Goal: Transaction & Acquisition: Purchase product/service

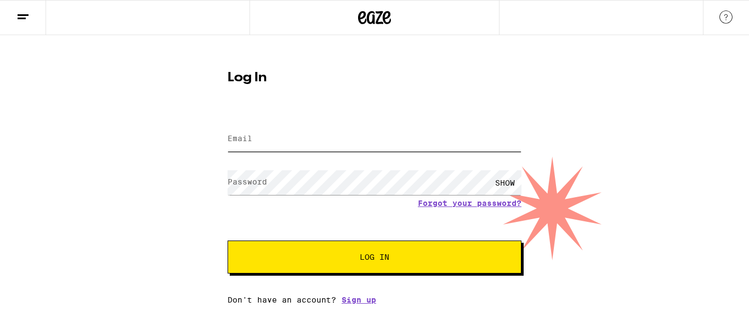
type input "[EMAIL_ADDRESS][DOMAIN_NAME]"
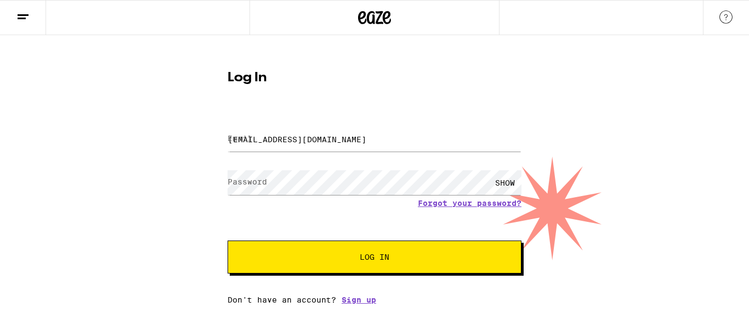
click at [503, 181] on div "SHOW" at bounding box center [505, 182] width 33 height 25
click at [503, 181] on div "HIDE" at bounding box center [505, 182] width 33 height 25
click at [383, 263] on button "Log In" at bounding box center [375, 256] width 294 height 33
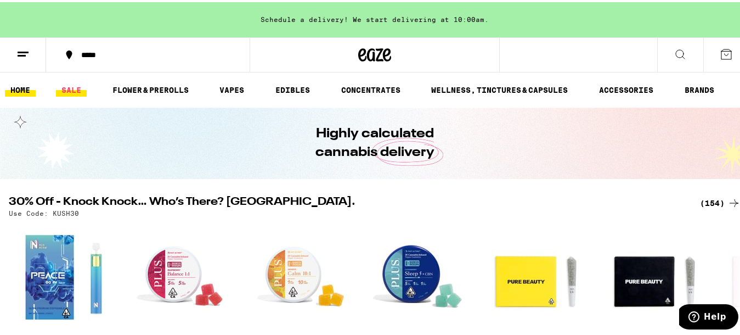
click at [76, 87] on link "SALE" at bounding box center [71, 87] width 31 height 13
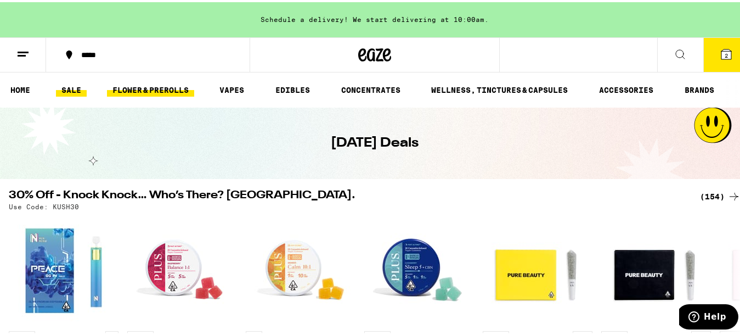
click at [168, 88] on link "FLOWER & PREROLLS" at bounding box center [150, 87] width 87 height 13
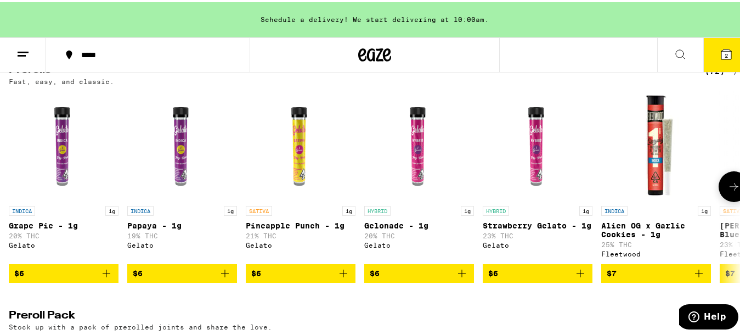
scroll to position [632, 0]
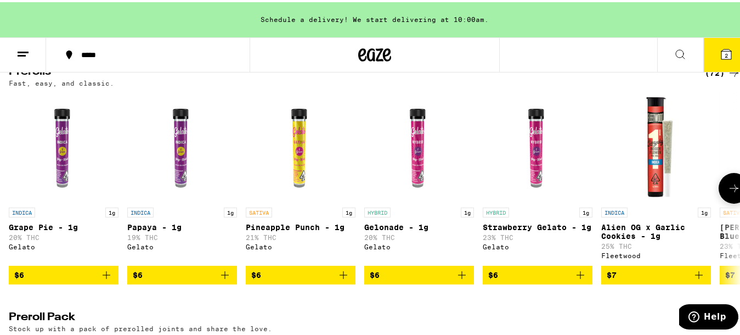
click at [728, 193] on icon at bounding box center [734, 185] width 13 height 13
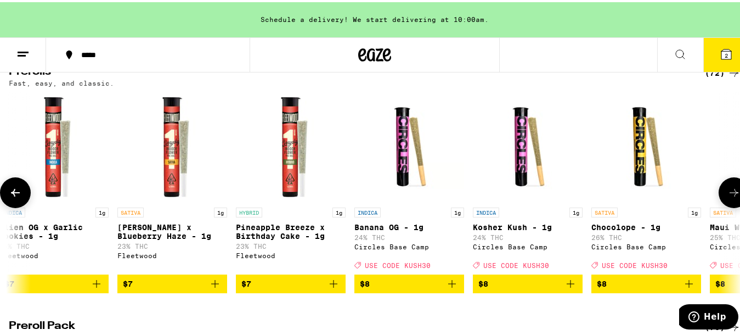
scroll to position [0, 603]
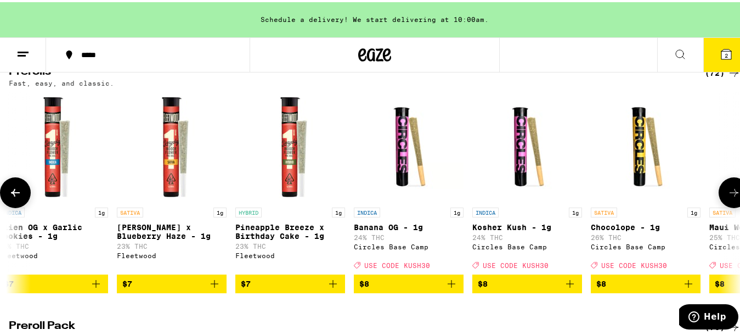
click at [728, 197] on icon at bounding box center [734, 190] width 13 height 13
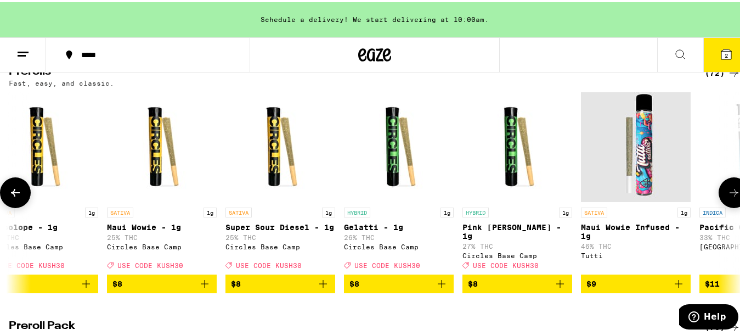
scroll to position [0, 1206]
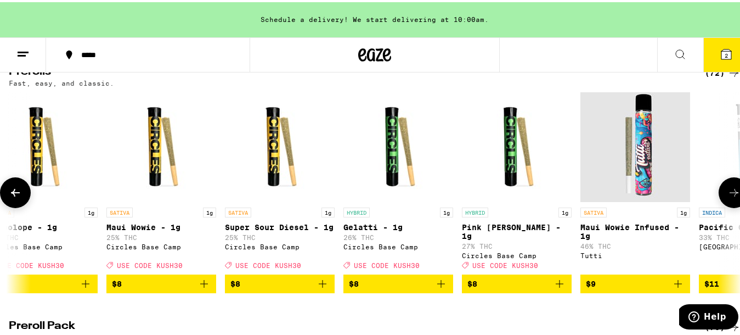
click at [728, 197] on icon at bounding box center [734, 190] width 13 height 13
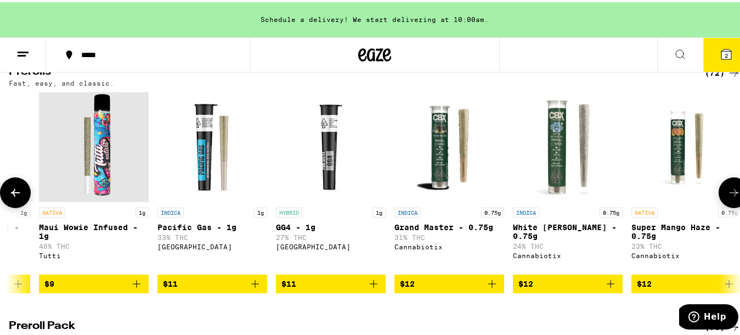
scroll to position [0, 1809]
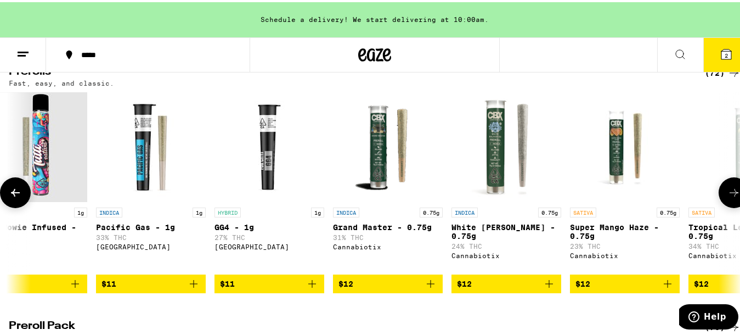
click at [728, 197] on icon at bounding box center [734, 190] width 13 height 13
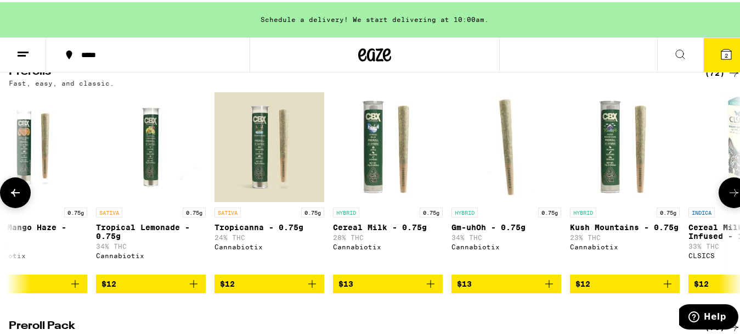
scroll to position [0, 2412]
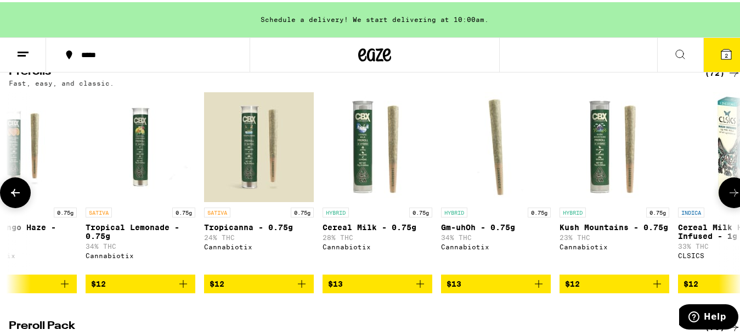
click at [728, 197] on icon at bounding box center [734, 190] width 13 height 13
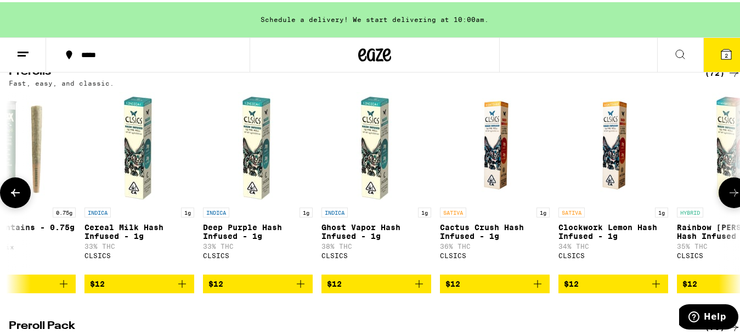
scroll to position [0, 3015]
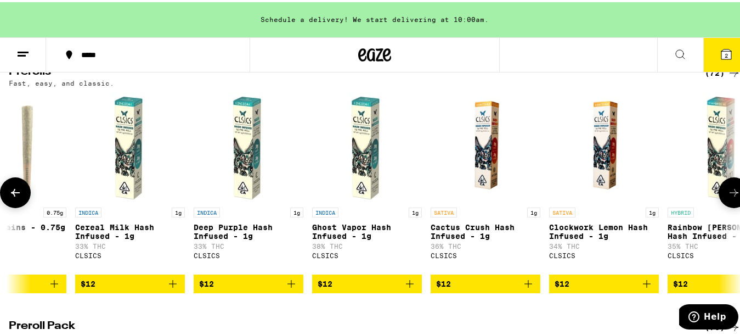
click at [728, 197] on icon at bounding box center [734, 190] width 13 height 13
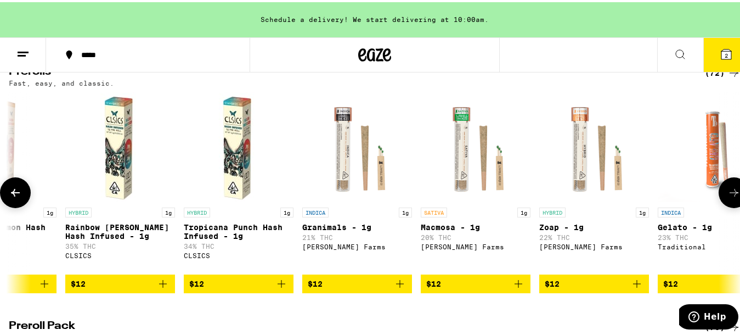
scroll to position [0, 3618]
click at [728, 197] on icon at bounding box center [734, 190] width 13 height 13
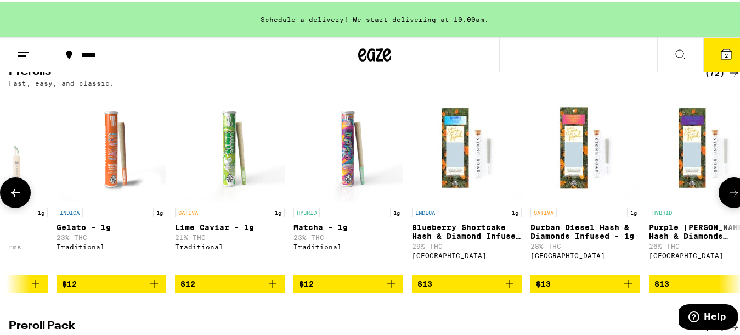
scroll to position [0, 4221]
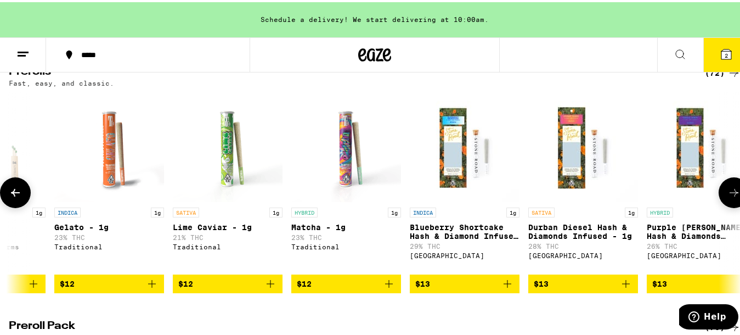
click at [728, 197] on icon at bounding box center [734, 190] width 13 height 13
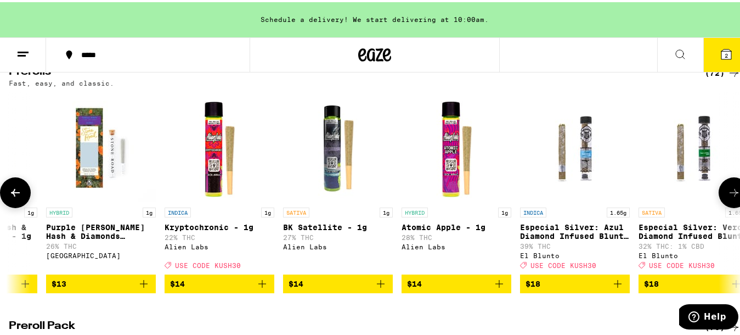
scroll to position [0, 4824]
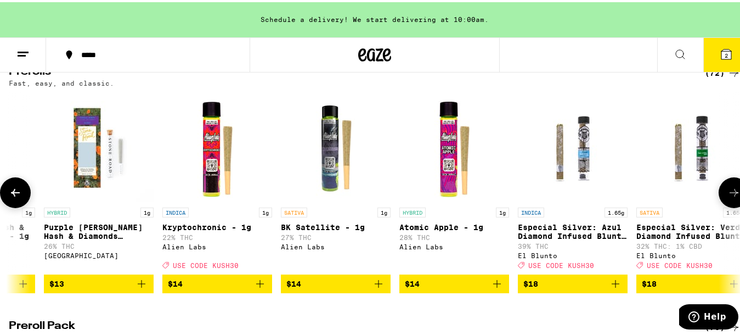
click at [728, 197] on icon at bounding box center [734, 190] width 13 height 13
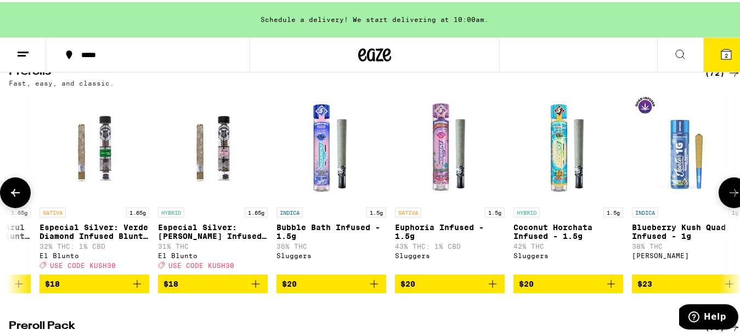
scroll to position [0, 5427]
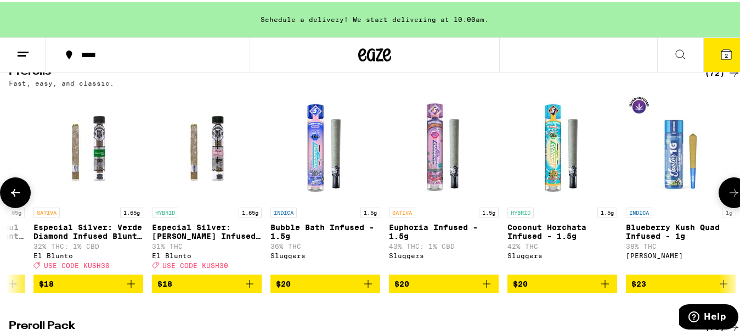
click at [728, 197] on icon at bounding box center [734, 190] width 13 height 13
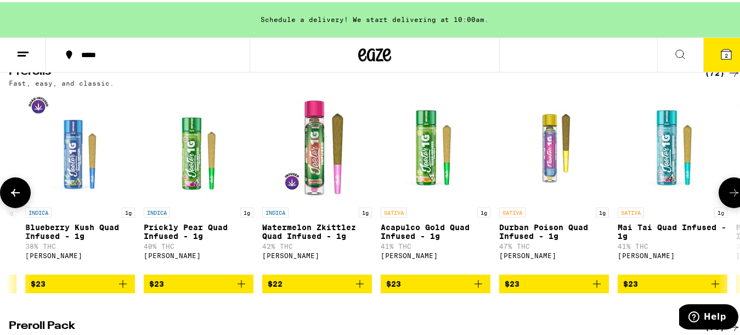
scroll to position [0, 6030]
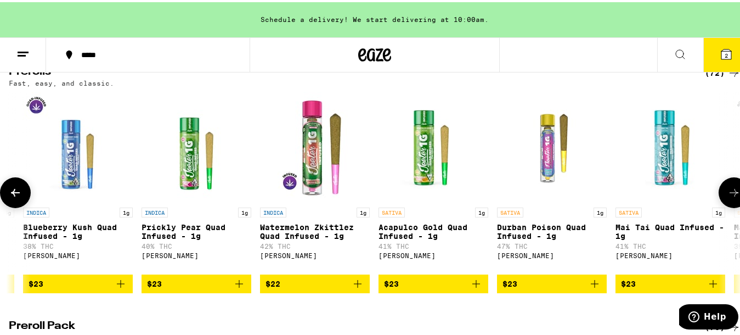
click at [728, 197] on icon at bounding box center [734, 190] width 13 height 13
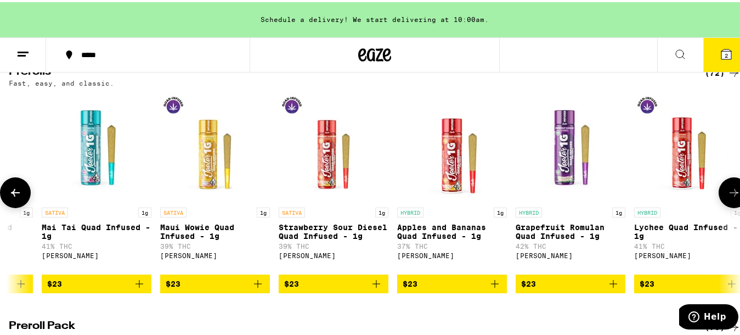
scroll to position [0, 6633]
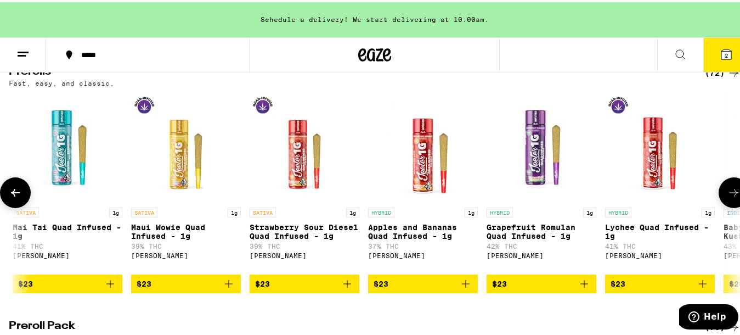
click at [728, 197] on icon at bounding box center [734, 190] width 13 height 13
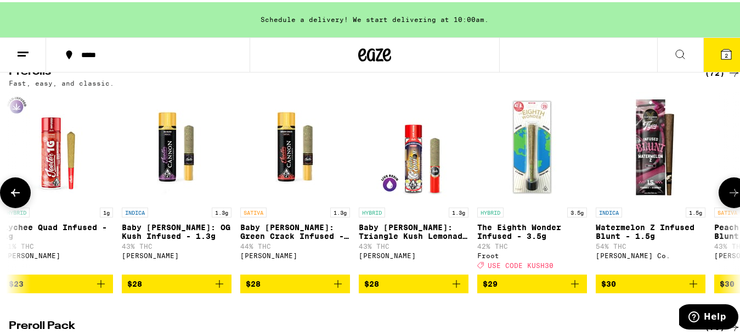
scroll to position [0, 7236]
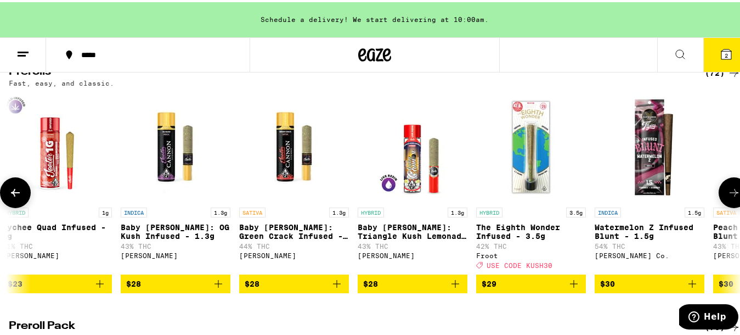
click at [728, 197] on icon at bounding box center [734, 190] width 13 height 13
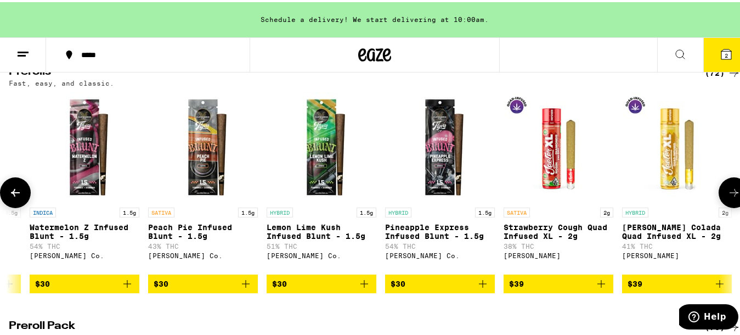
scroll to position [0, 7810]
click at [723, 206] on div at bounding box center [734, 190] width 31 height 31
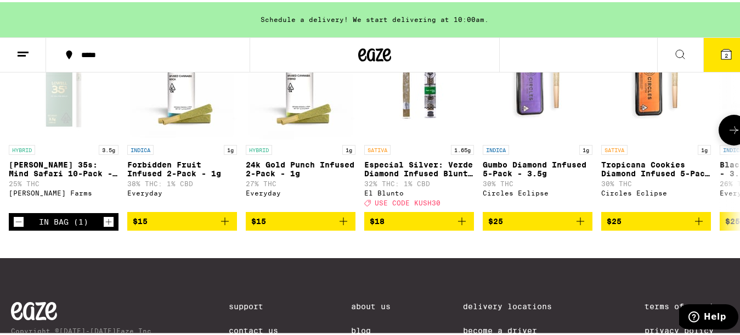
scroll to position [949, 0]
click at [728, 134] on icon at bounding box center [734, 127] width 13 height 13
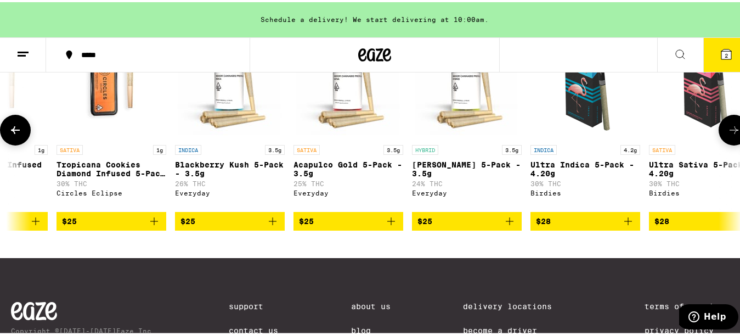
scroll to position [0, 603]
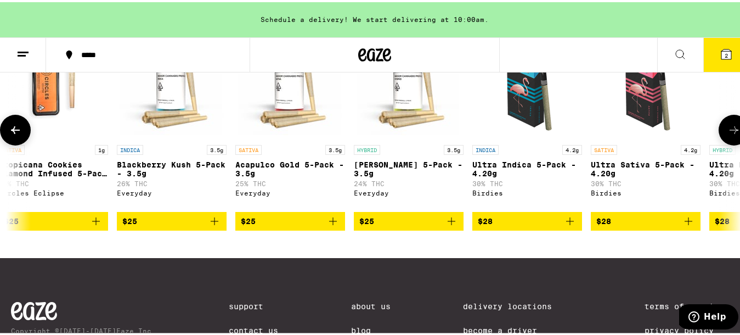
click at [16, 134] on icon at bounding box center [15, 127] width 13 height 13
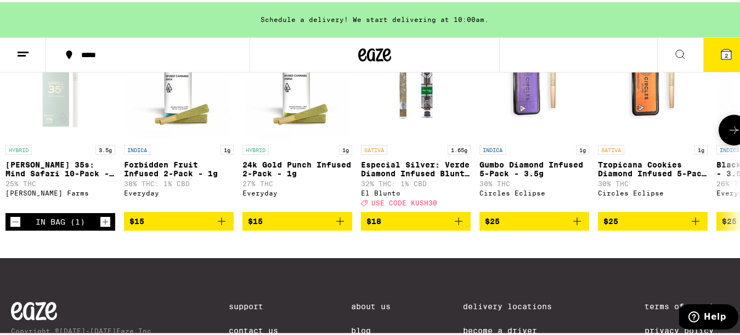
scroll to position [0, 0]
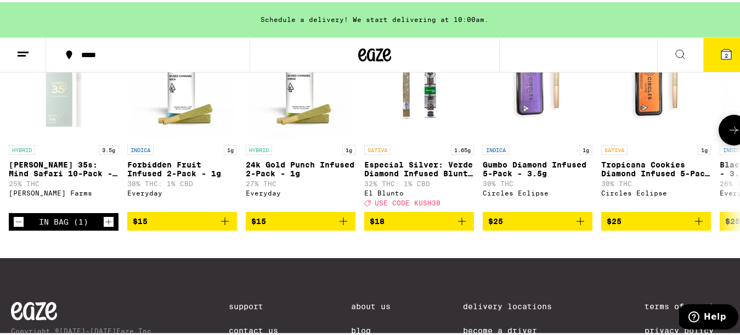
click at [16, 143] on div at bounding box center [15, 127] width 31 height 31
click at [728, 134] on icon at bounding box center [734, 127] width 13 height 13
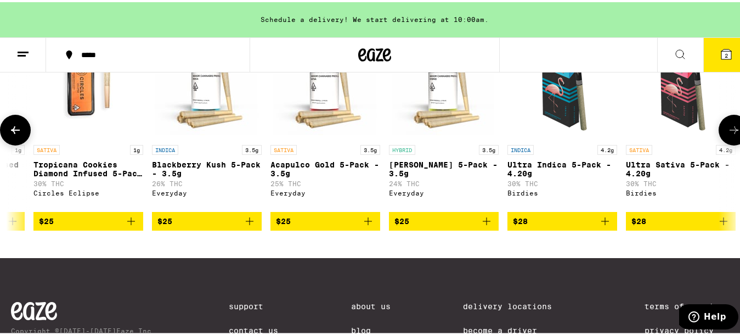
scroll to position [0, 603]
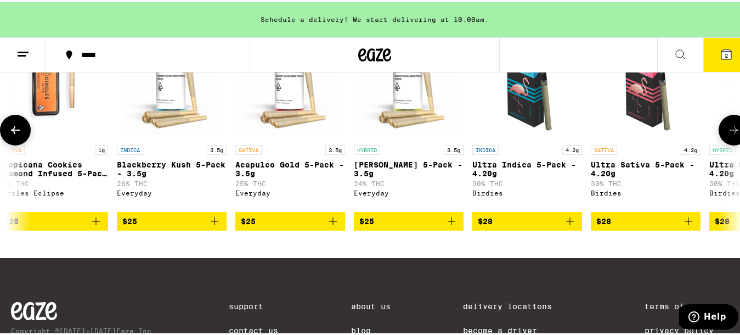
click at [728, 134] on icon at bounding box center [734, 127] width 13 height 13
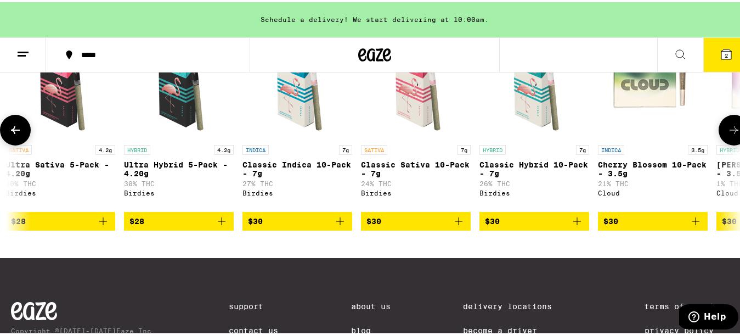
scroll to position [0, 1206]
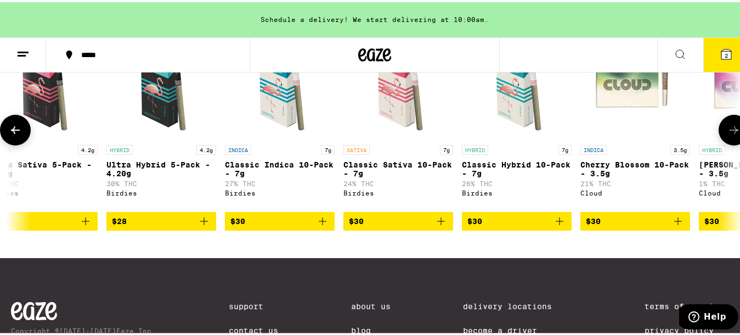
click at [728, 134] on icon at bounding box center [734, 127] width 13 height 13
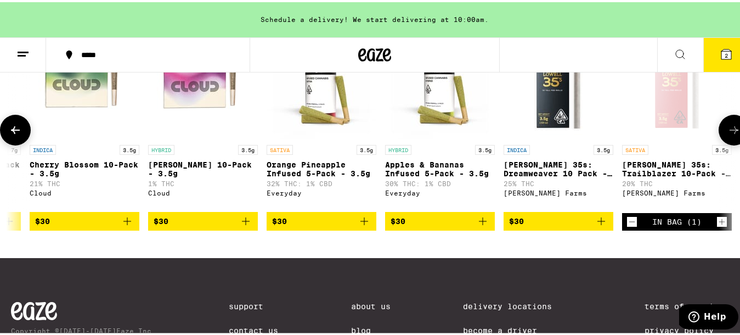
scroll to position [0, 1809]
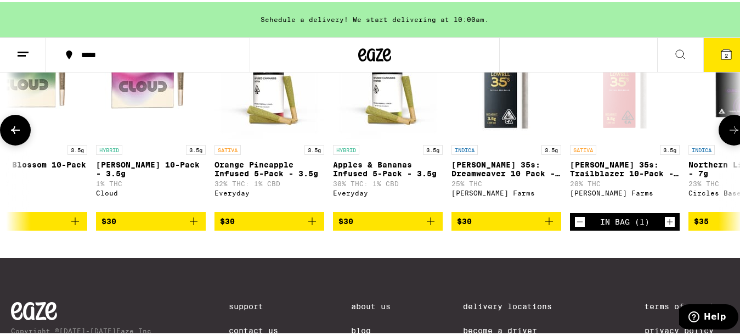
click at [728, 134] on icon at bounding box center [734, 127] width 13 height 13
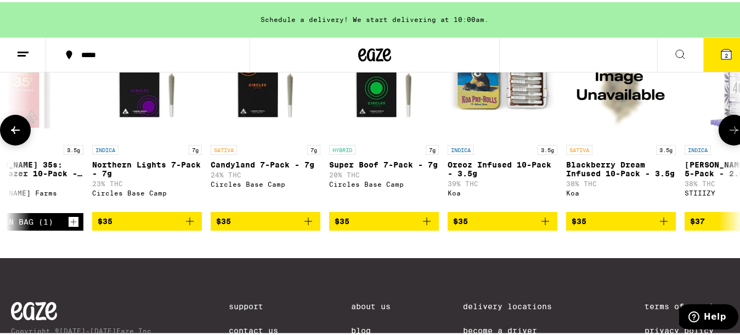
scroll to position [0, 2412]
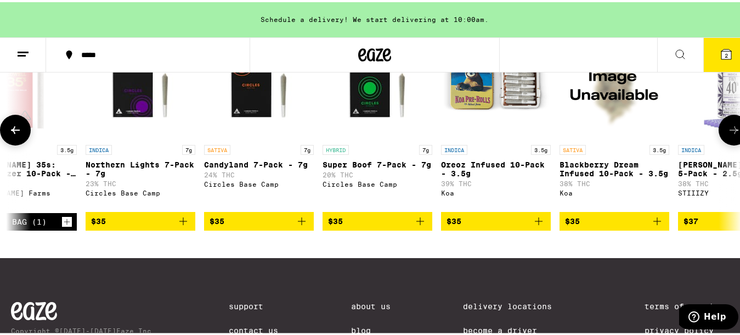
click at [728, 134] on icon at bounding box center [734, 127] width 13 height 13
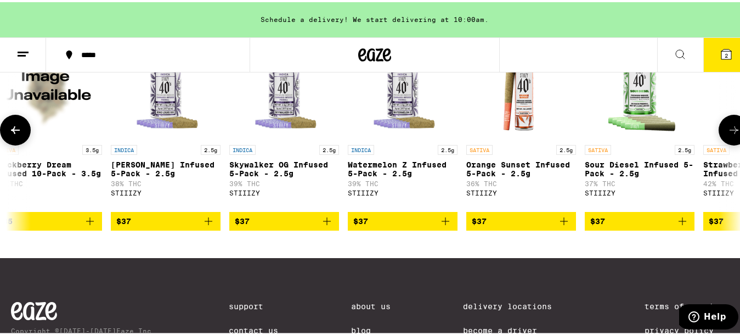
scroll to position [0, 3015]
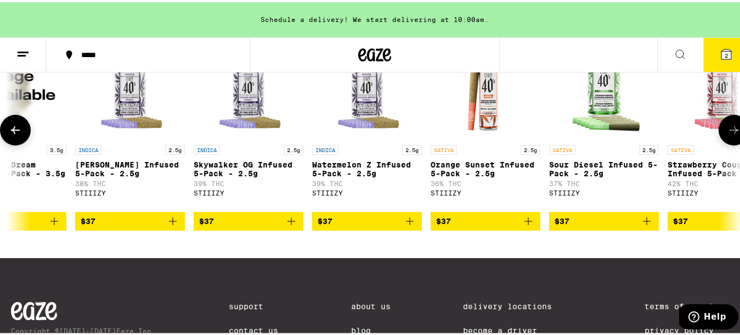
click at [728, 134] on icon at bounding box center [734, 127] width 13 height 13
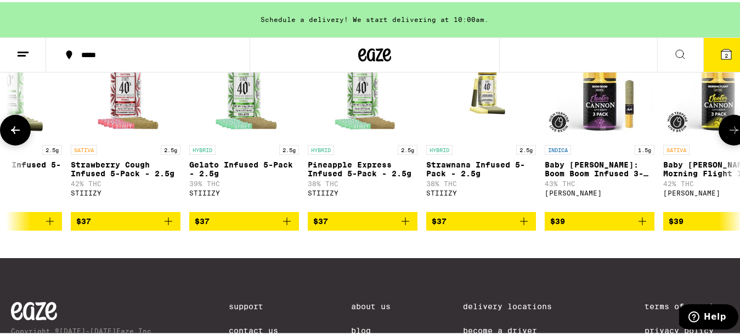
scroll to position [0, 3618]
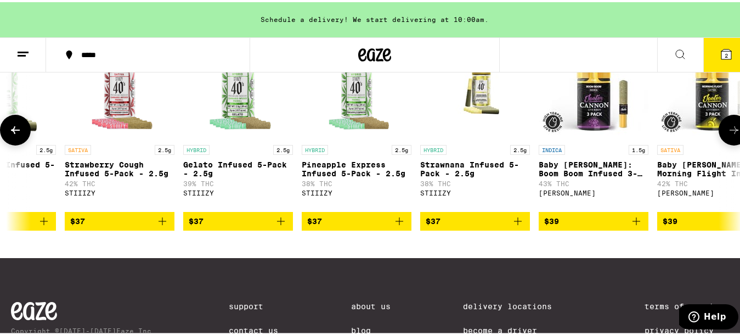
click at [728, 134] on icon at bounding box center [734, 127] width 13 height 13
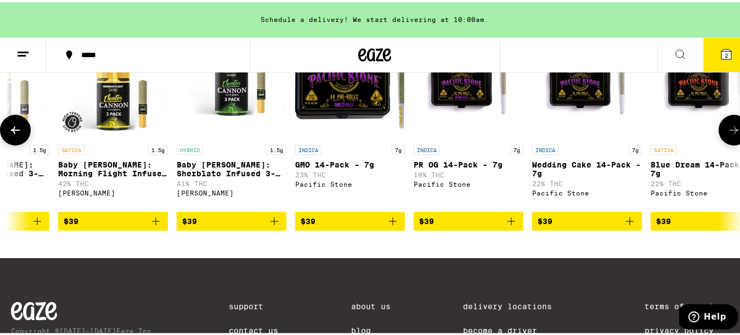
scroll to position [0, 4221]
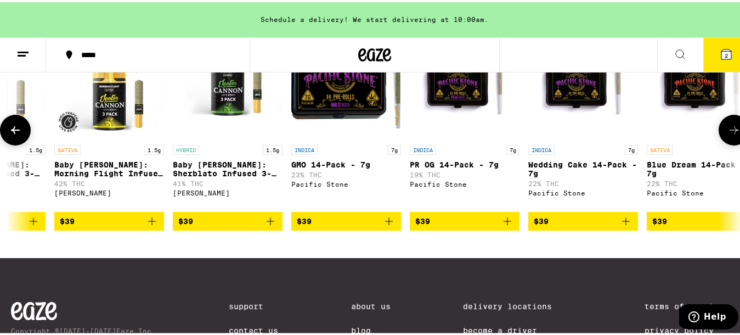
click at [728, 134] on icon at bounding box center [734, 127] width 13 height 13
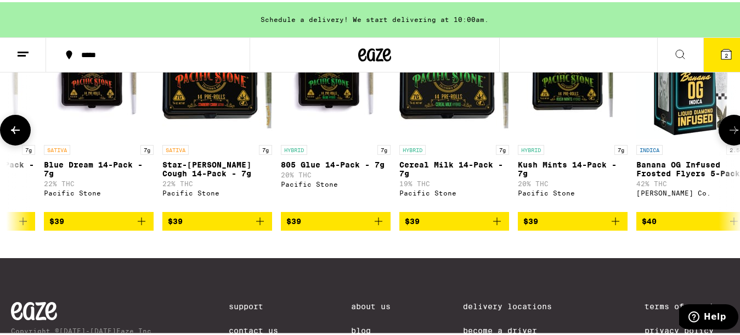
click at [728, 134] on icon at bounding box center [734, 127] width 13 height 13
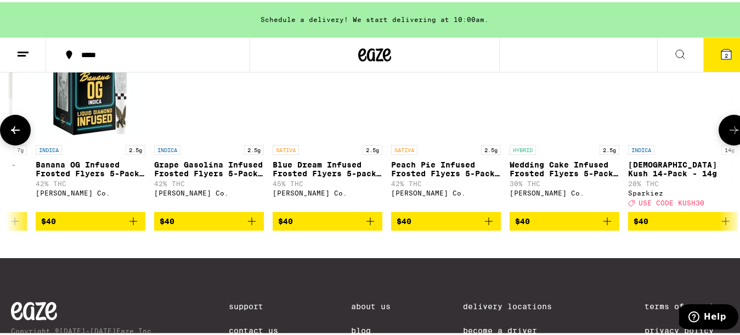
scroll to position [0, 5427]
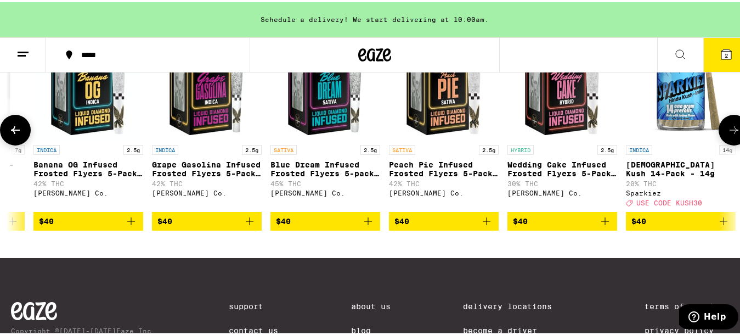
click at [728, 134] on icon at bounding box center [734, 127] width 13 height 13
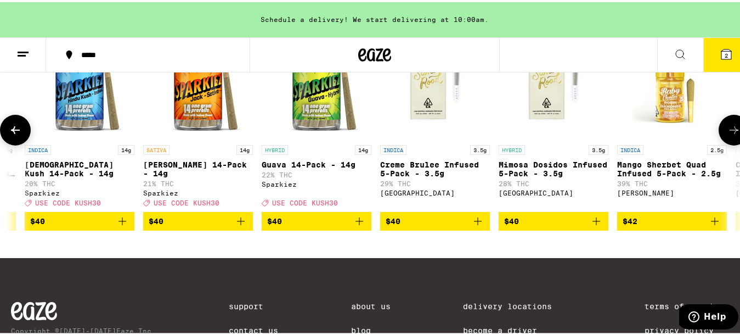
scroll to position [0, 6030]
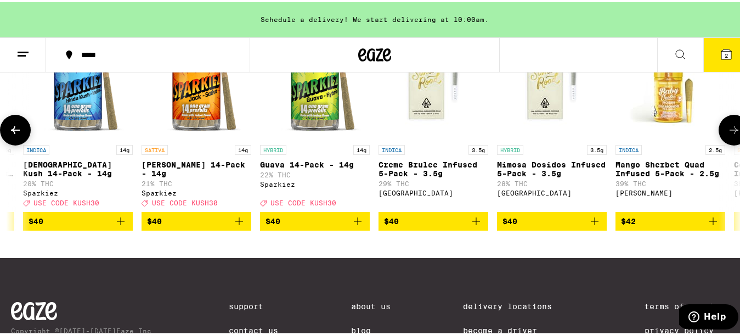
click at [728, 134] on icon at bounding box center [734, 127] width 13 height 13
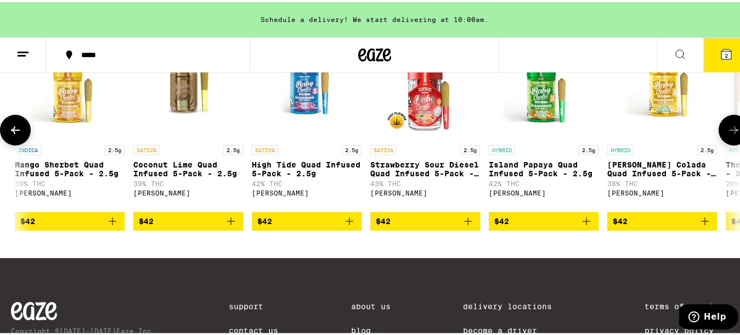
scroll to position [0, 6633]
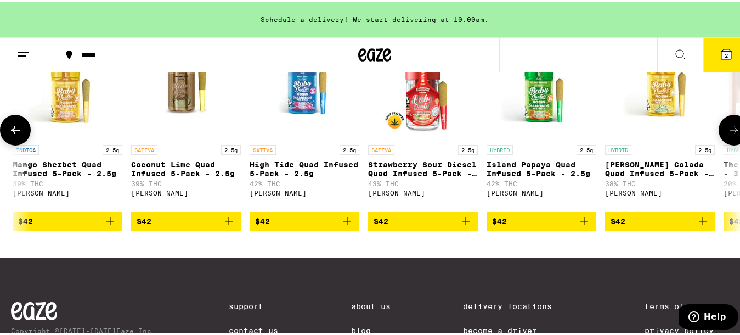
click at [728, 134] on icon at bounding box center [734, 127] width 13 height 13
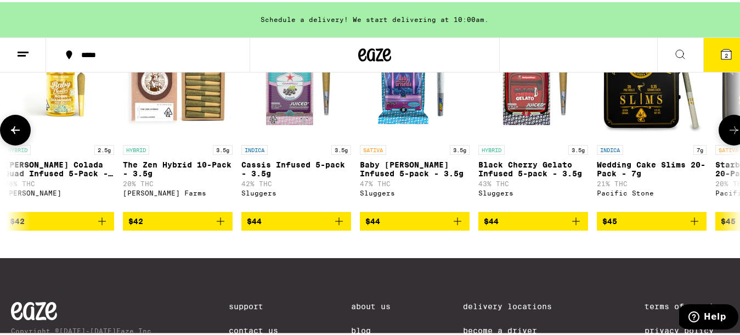
scroll to position [0, 7236]
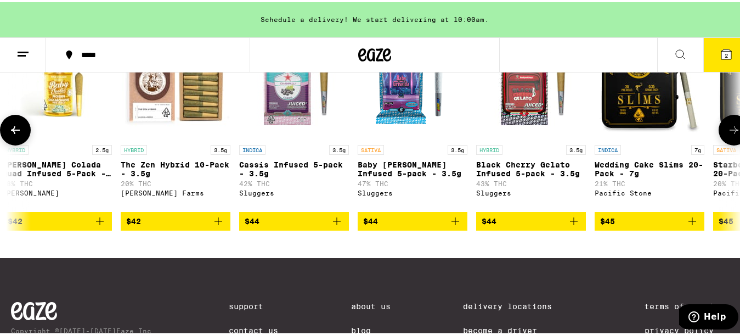
click at [728, 134] on icon at bounding box center [734, 127] width 13 height 13
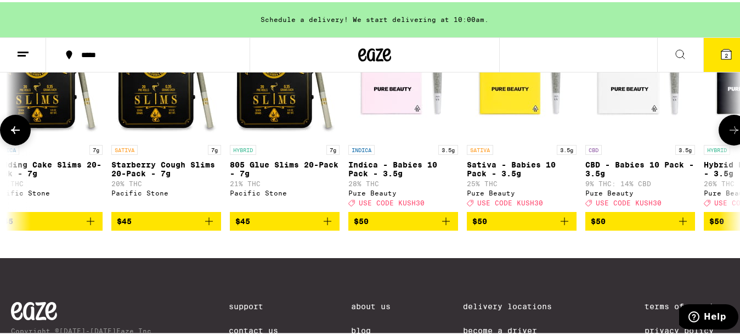
scroll to position [0, 7839]
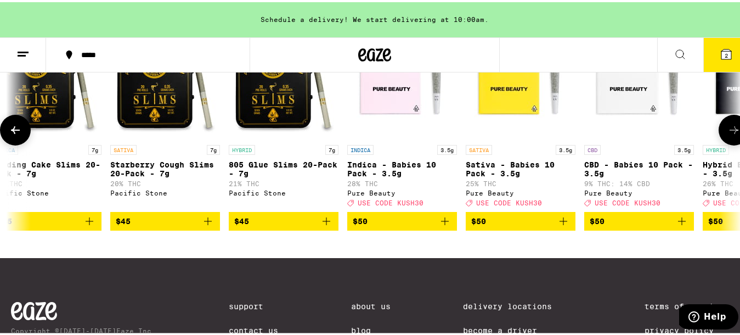
click at [728, 134] on icon at bounding box center [734, 127] width 13 height 13
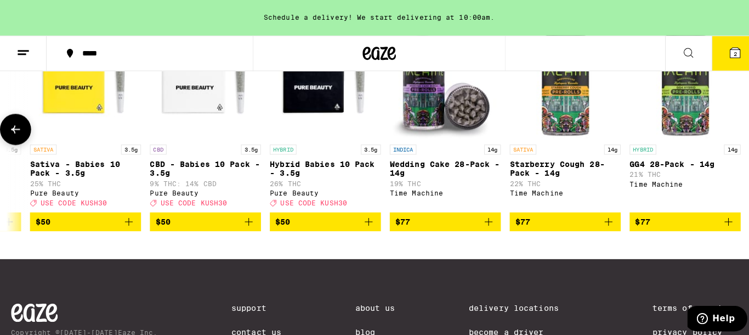
scroll to position [0, 8284]
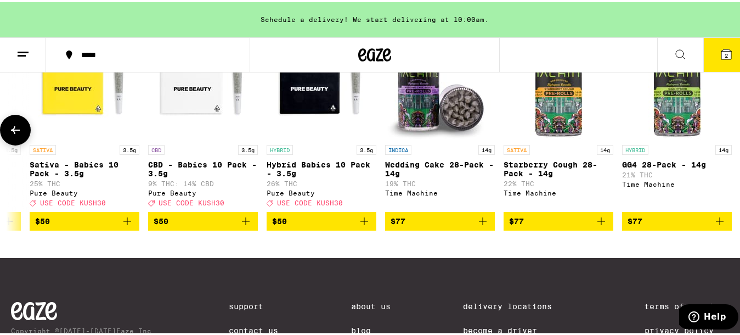
click at [725, 143] on div at bounding box center [734, 127] width 31 height 31
click at [721, 49] on icon at bounding box center [726, 52] width 10 height 10
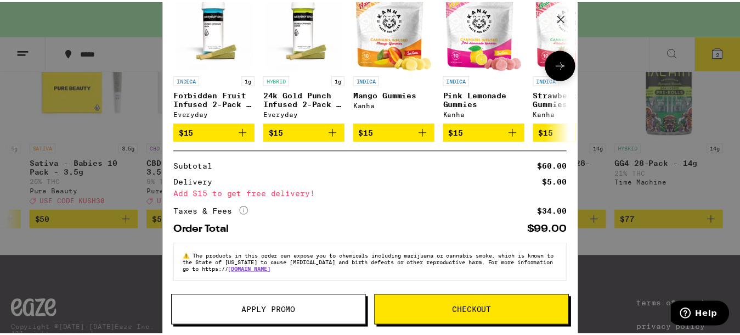
scroll to position [198, 0]
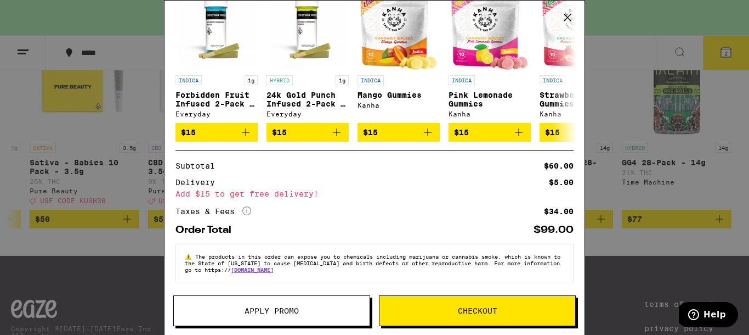
click at [568, 18] on icon at bounding box center [568, 17] width 16 height 16
